Goal: Task Accomplishment & Management: Manage account settings

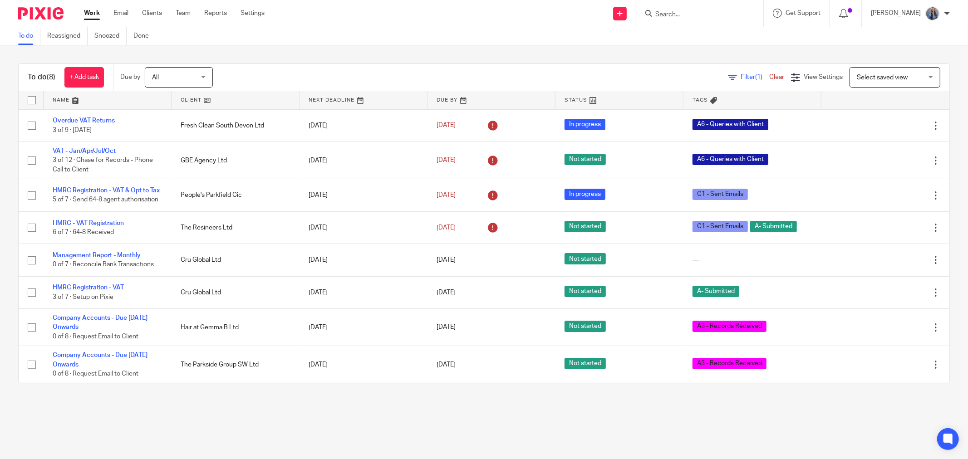
click at [52, 100] on link at bounding box center [108, 100] width 128 height 18
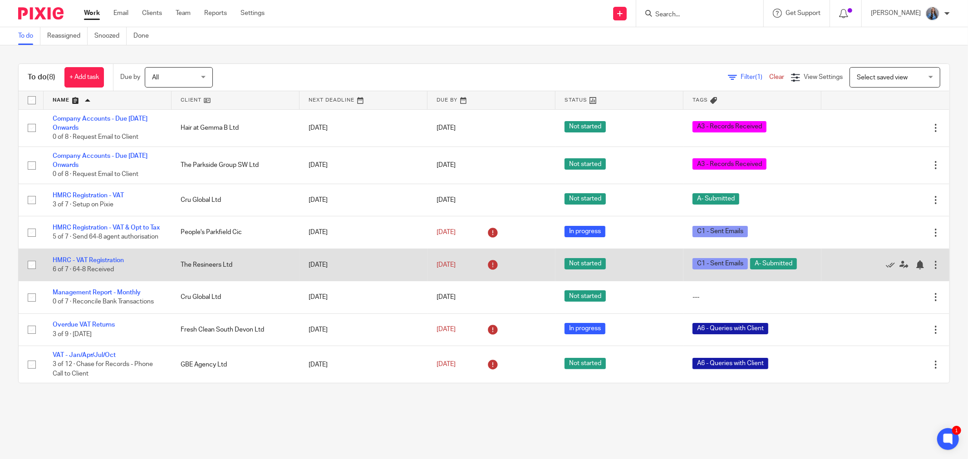
scroll to position [10, 0]
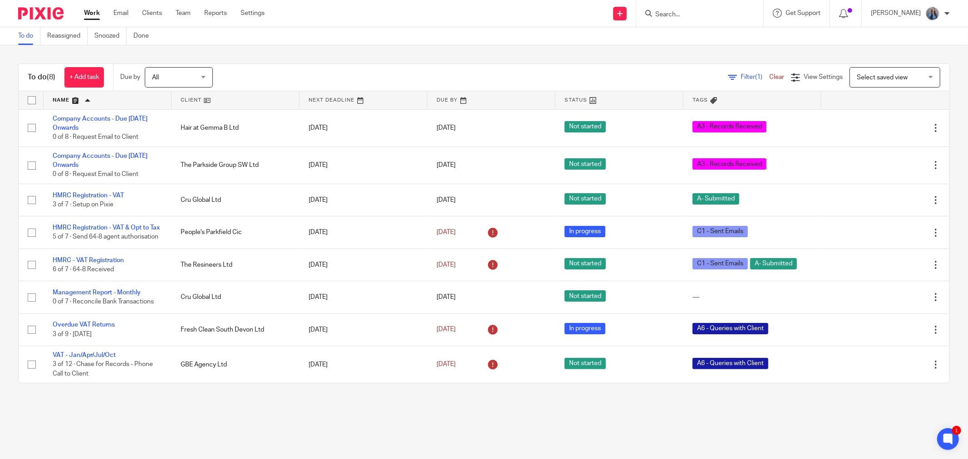
click at [153, 73] on span "All" at bounding box center [176, 77] width 48 height 19
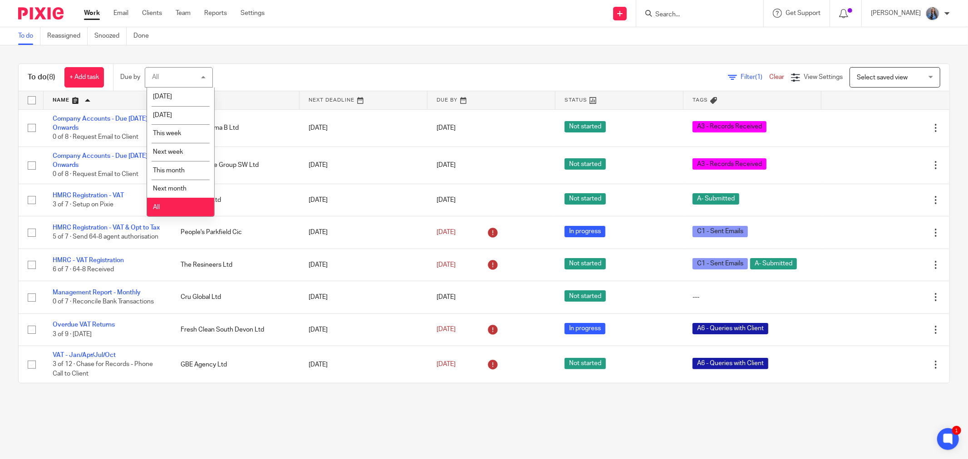
click at [155, 211] on span "All" at bounding box center [156, 207] width 7 height 6
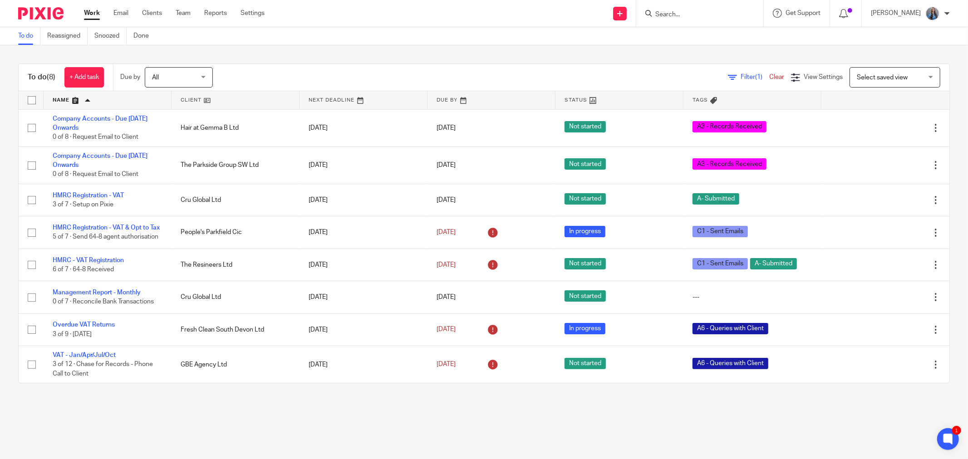
click at [433, 98] on link at bounding box center [492, 100] width 128 height 18
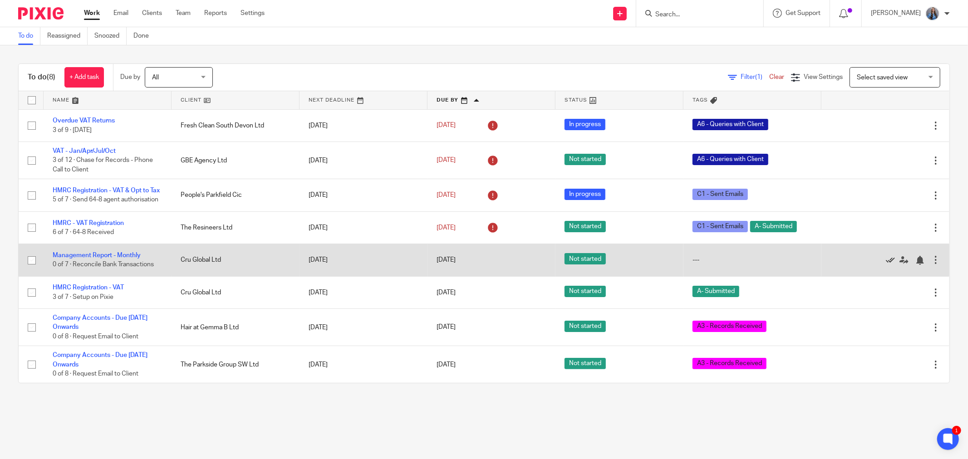
click at [886, 265] on icon at bounding box center [890, 260] width 9 height 9
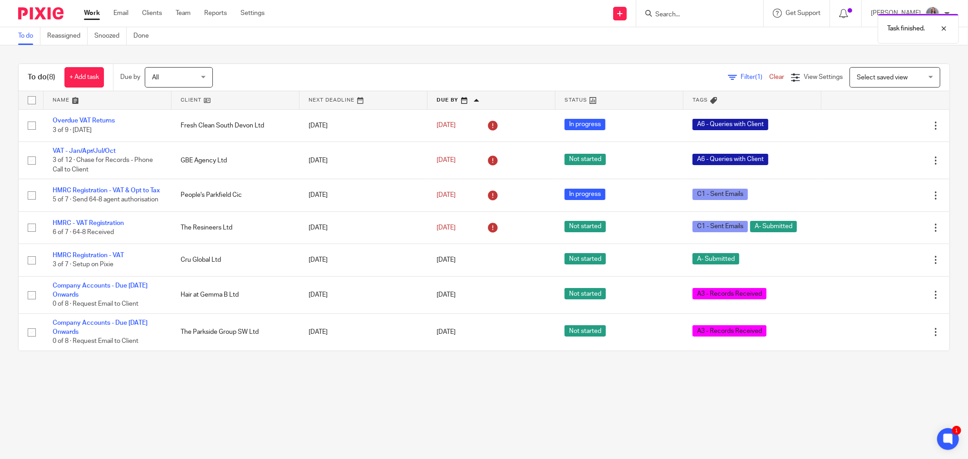
click at [158, 81] on span "All" at bounding box center [176, 77] width 48 height 19
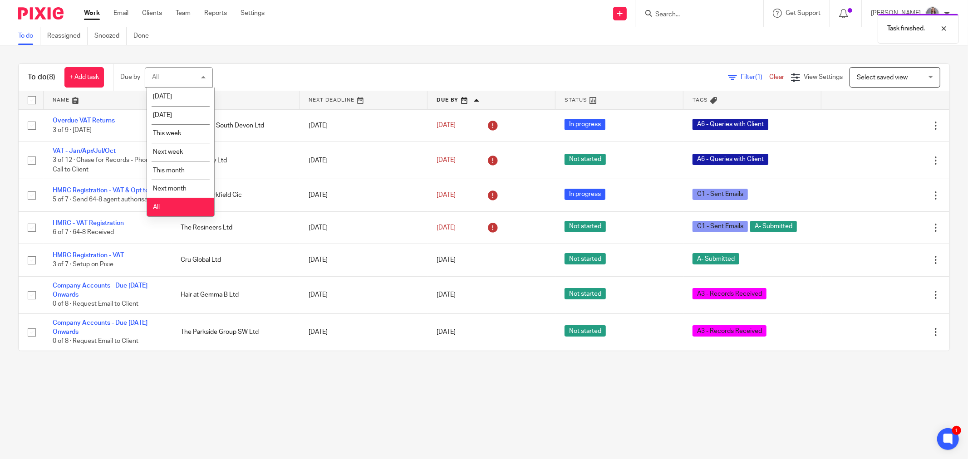
click at [166, 207] on li "All" at bounding box center [180, 207] width 67 height 19
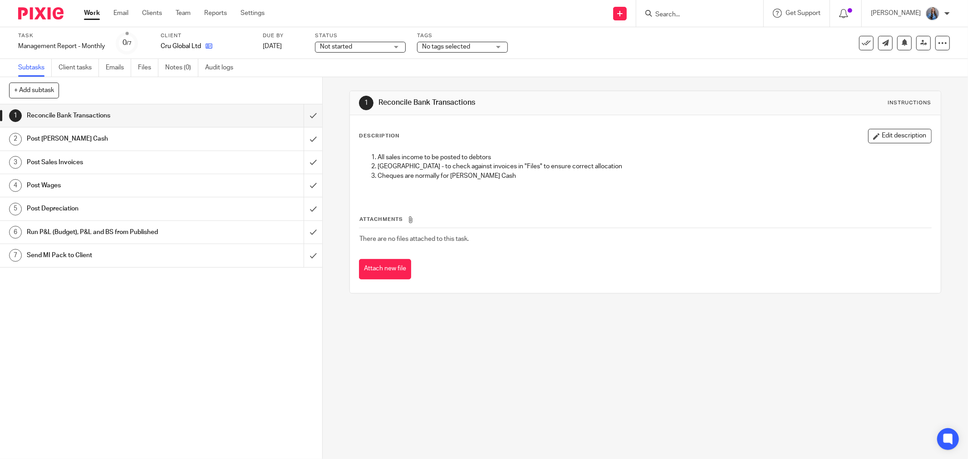
drag, startPoint x: 0, startPoint y: 0, endPoint x: 203, endPoint y: 45, distance: 208.4
click at [203, 45] on link at bounding box center [206, 46] width 11 height 9
click at [208, 46] on icon at bounding box center [209, 46] width 7 height 7
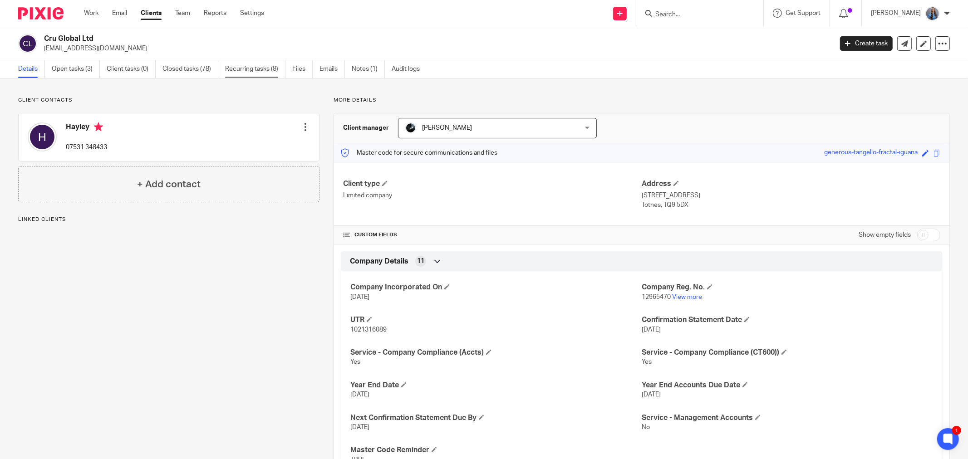
click at [235, 69] on link "Recurring tasks (8)" at bounding box center [255, 69] width 60 height 18
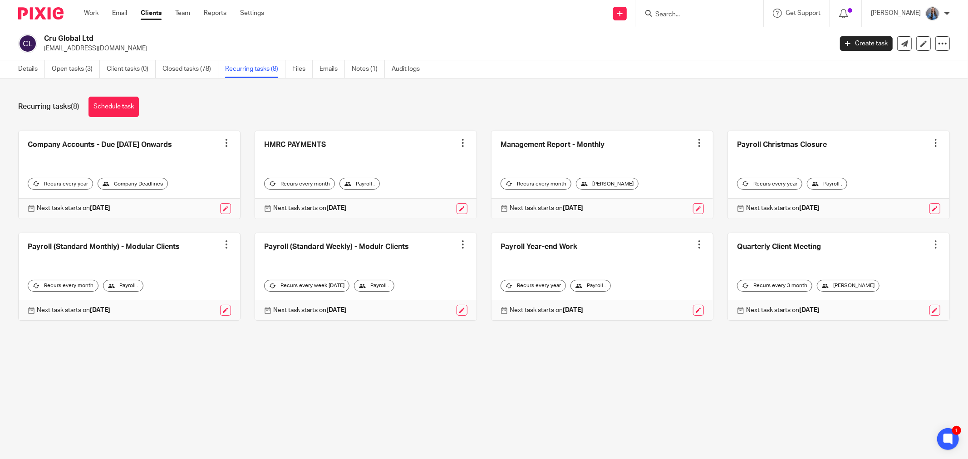
click at [695, 142] on div at bounding box center [699, 142] width 9 height 9
click at [659, 200] on span "Cancel schedule" at bounding box center [655, 200] width 48 height 6
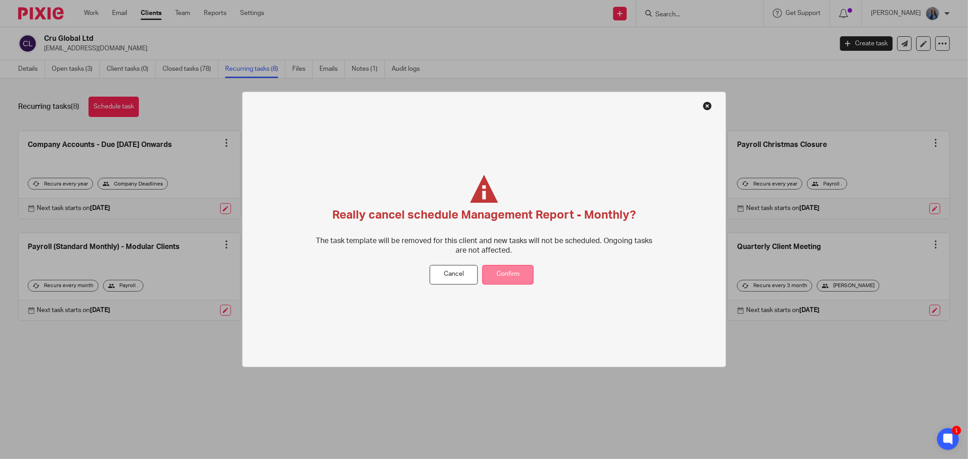
click at [502, 274] on button "Confirm" at bounding box center [508, 275] width 51 height 20
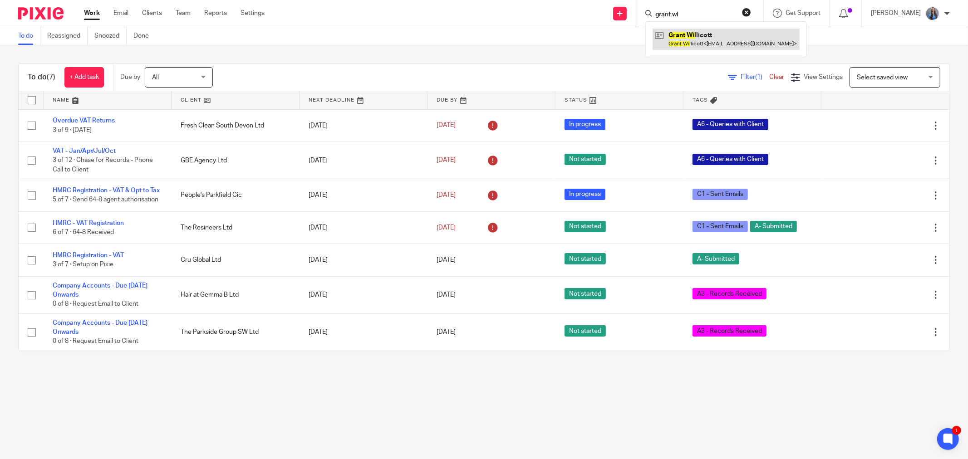
type input "grant wi"
click at [683, 34] on link at bounding box center [726, 39] width 147 height 21
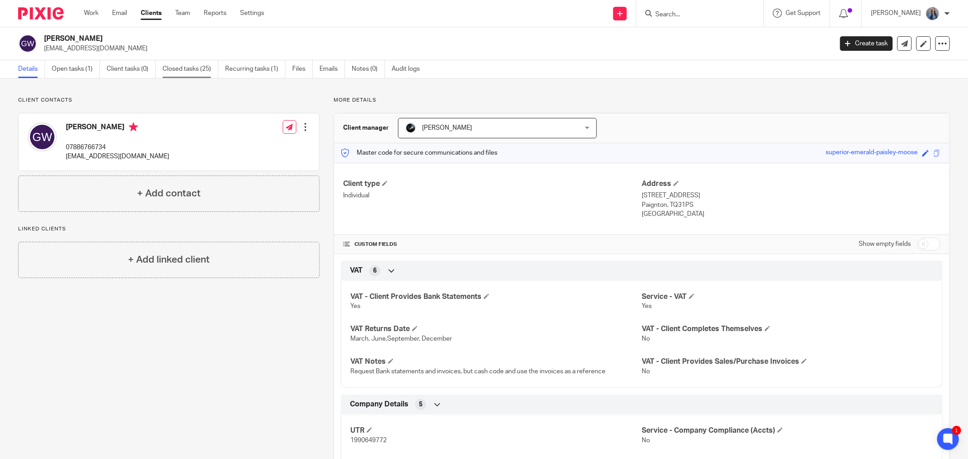
click at [196, 70] on link "Closed tasks (25)" at bounding box center [191, 69] width 56 height 18
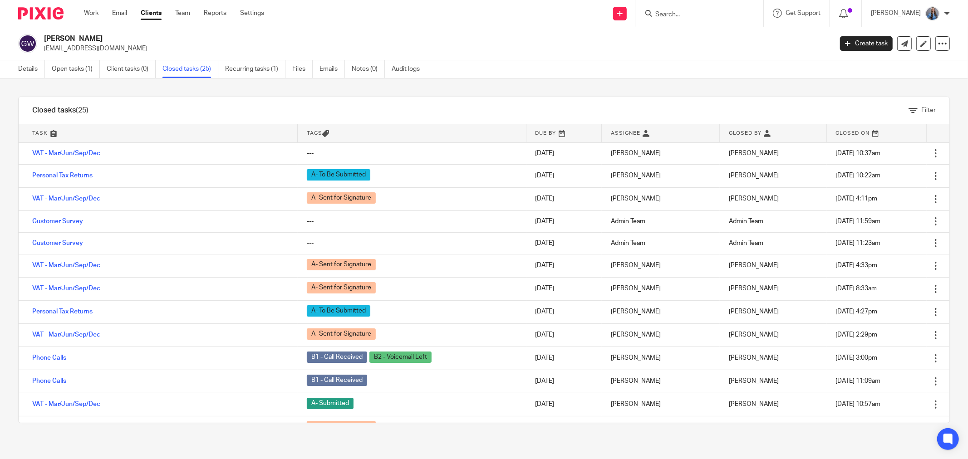
click at [46, 129] on link at bounding box center [158, 133] width 279 height 18
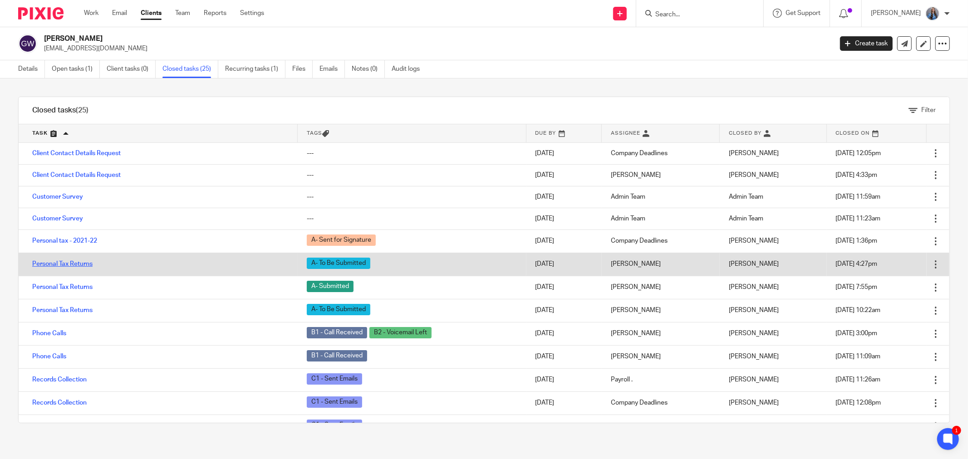
click at [84, 264] on link "Personal Tax Returns" at bounding box center [62, 264] width 60 height 6
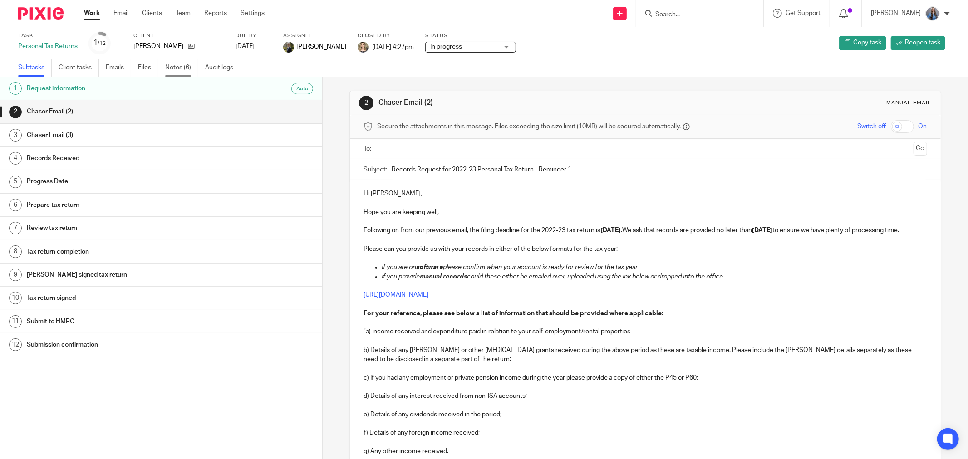
click at [171, 66] on link "Notes (6)" at bounding box center [181, 68] width 33 height 18
